Goal: Obtain resource: Download file/media

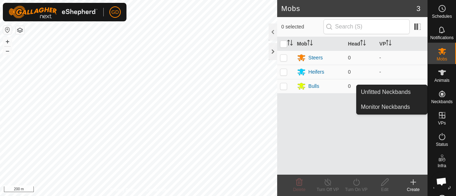
click at [439, 94] on icon at bounding box center [442, 94] width 6 height 6
click at [389, 91] on link "Unfitted Neckbands" at bounding box center [392, 92] width 71 height 14
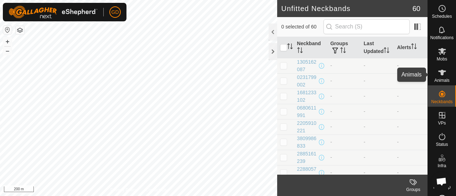
click at [438, 71] on icon at bounding box center [442, 73] width 8 height 6
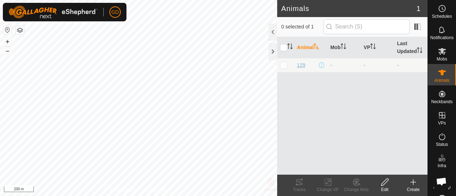
click at [300, 66] on span "129" at bounding box center [301, 65] width 8 height 7
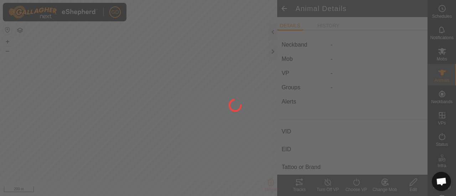
type input "129"
type input "-"
type input "Droughtmaster"
type input "-"
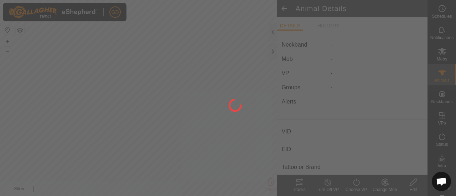
type input "09/2021"
type input "4 years 1 month"
type input "756 kg"
type input "-"
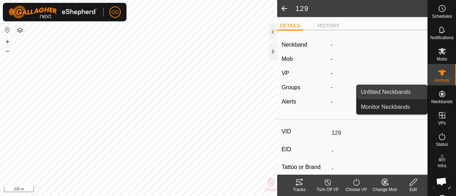
click at [387, 93] on link "Unfitted Neckbands" at bounding box center [392, 92] width 71 height 14
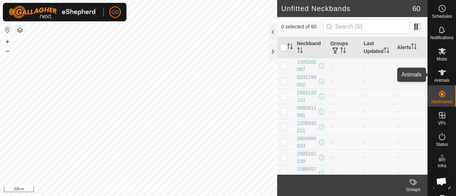
click at [438, 70] on icon at bounding box center [442, 72] width 9 height 9
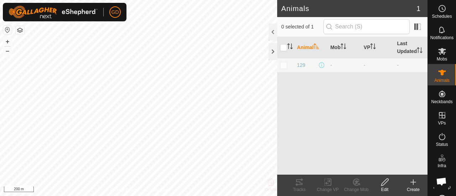
click at [412, 182] on icon at bounding box center [413, 182] width 5 height 0
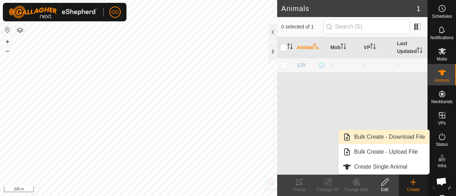
click at [390, 138] on link "Bulk Create - Download File" at bounding box center [383, 137] width 91 height 14
